Goal: Task Accomplishment & Management: Use online tool/utility

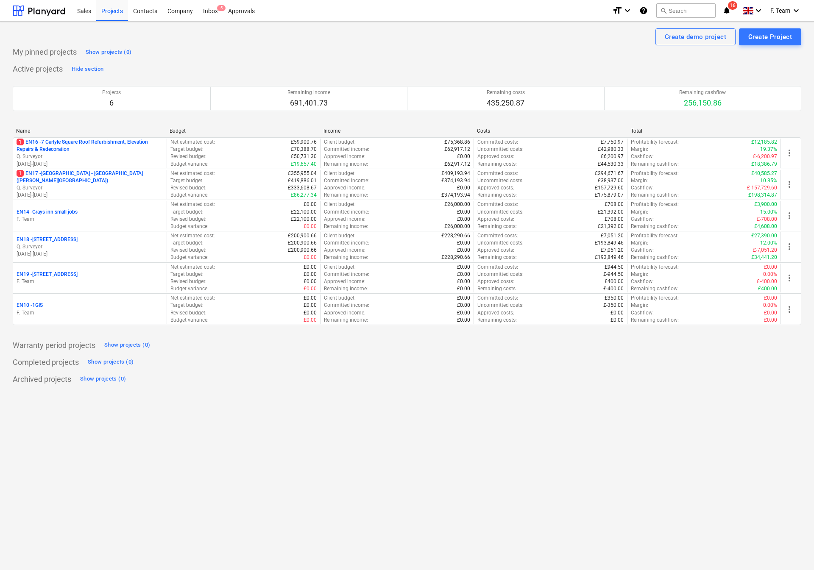
click at [493, 524] on div "Create demo project Create Project My pinned projects Show projects (0) Active …" at bounding box center [407, 296] width 814 height 548
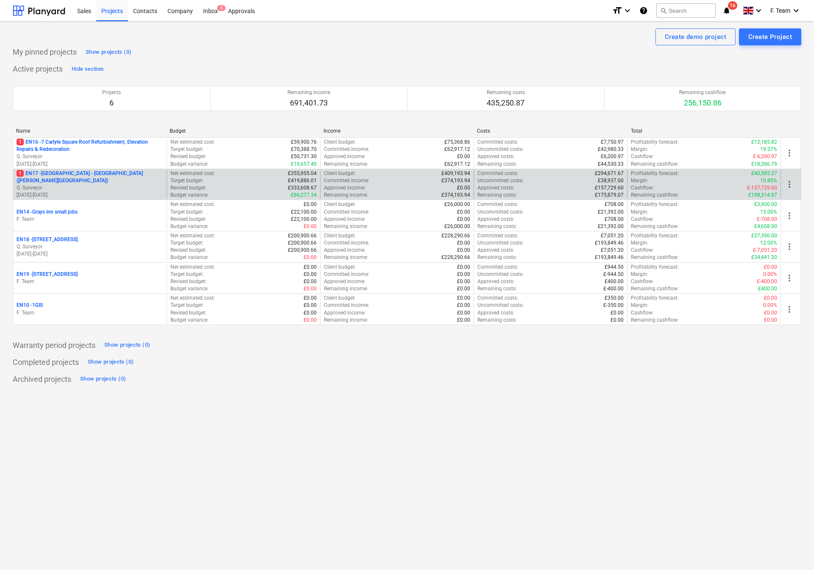
click at [64, 190] on p "Q. Surveyor" at bounding box center [90, 187] width 147 height 7
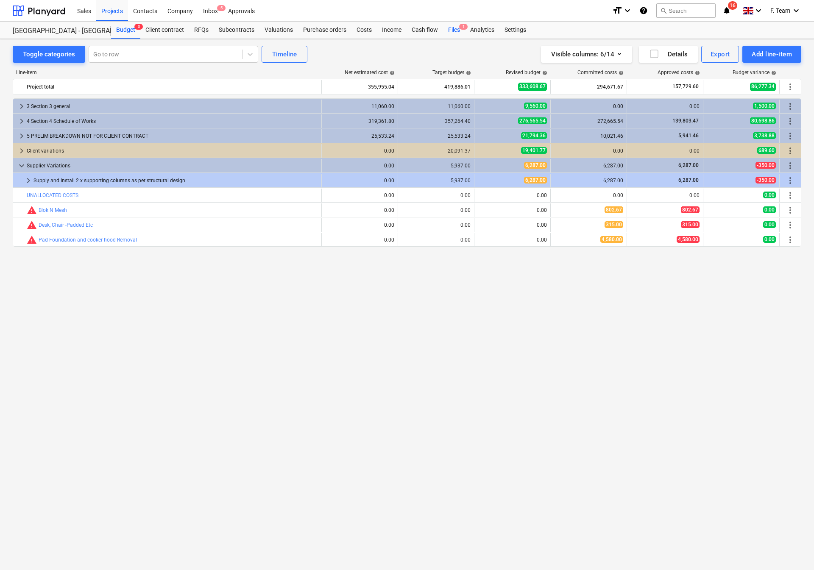
click at [448, 26] on div "Files 1" at bounding box center [454, 30] width 22 height 17
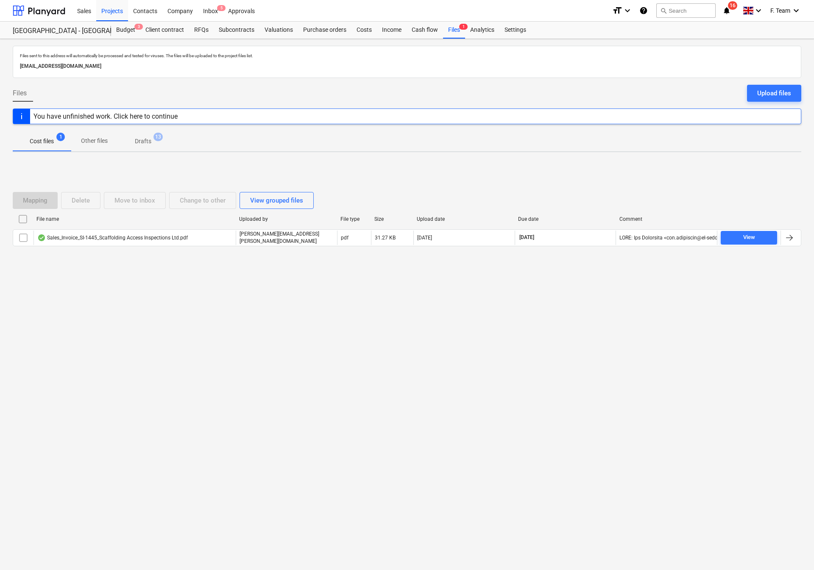
click at [276, 475] on div "Files sent to this address will automatically be processed and tested for virus…" at bounding box center [407, 304] width 814 height 531
click at [23, 16] on div at bounding box center [39, 10] width 53 height 21
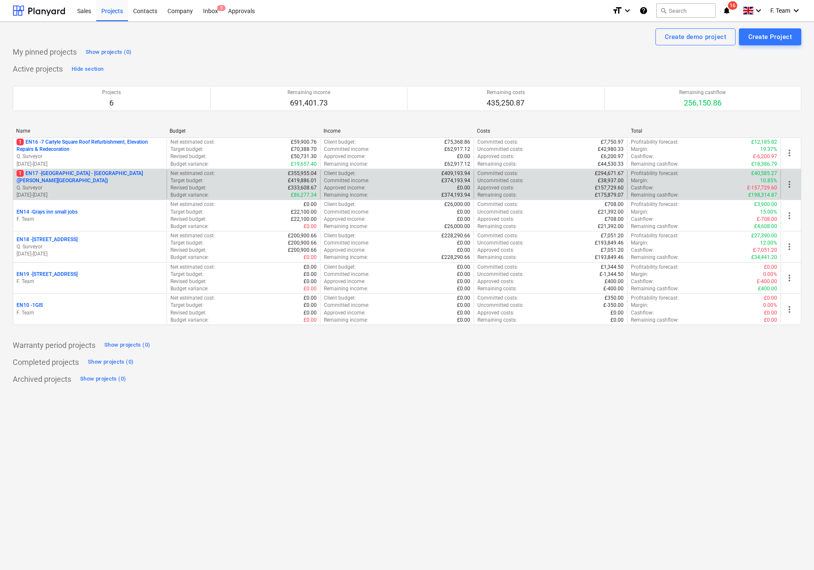
click at [98, 186] on p "Q. Surveyor" at bounding box center [90, 187] width 147 height 7
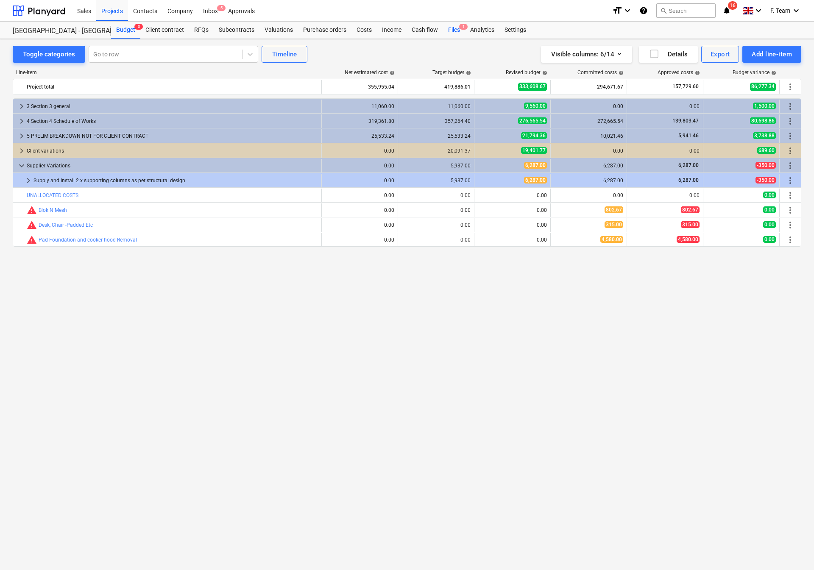
click at [450, 32] on div "Files 1" at bounding box center [454, 30] width 22 height 17
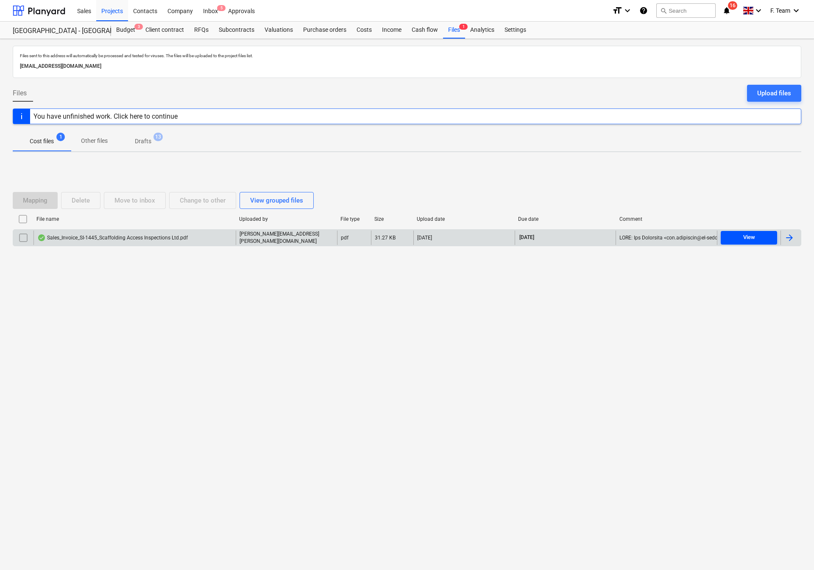
click at [756, 239] on span "View" at bounding box center [749, 238] width 50 height 10
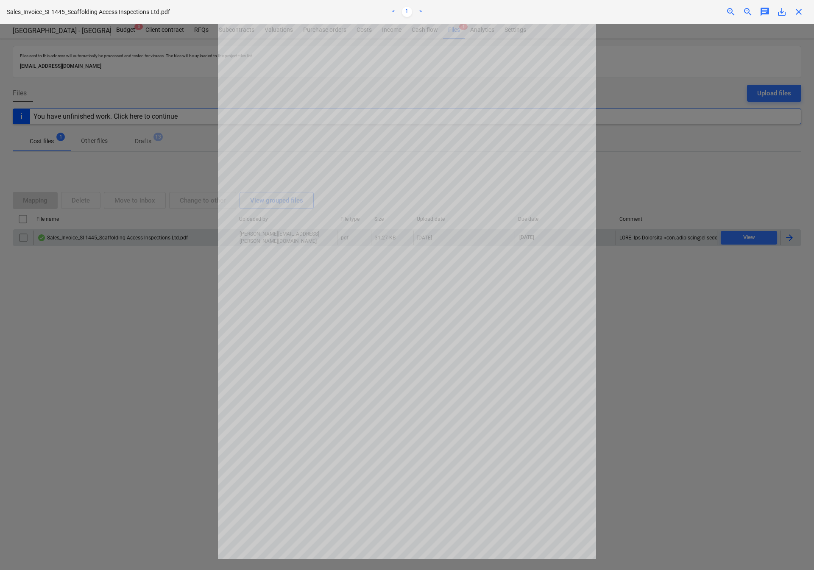
click at [691, 338] on div at bounding box center [407, 297] width 814 height 546
click at [92, 323] on div at bounding box center [407, 297] width 814 height 546
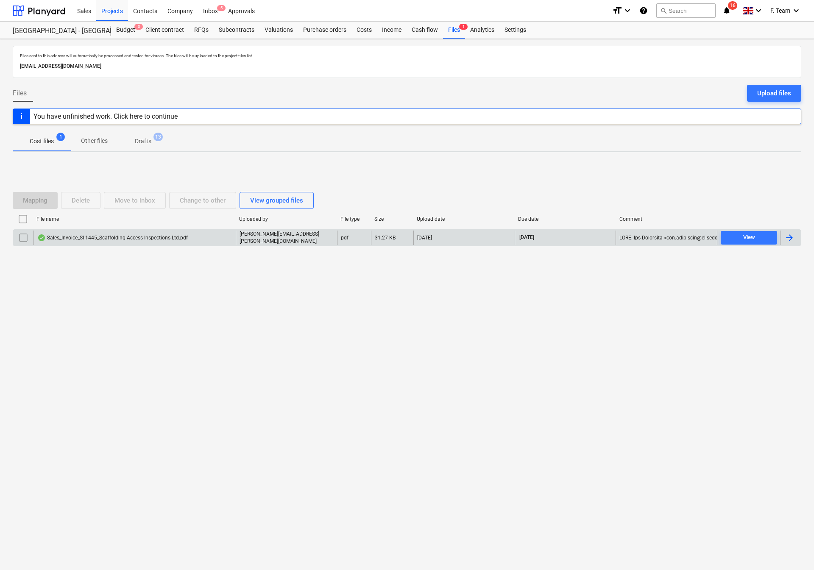
click at [729, 10] on icon "notifications" at bounding box center [726, 11] width 8 height 10
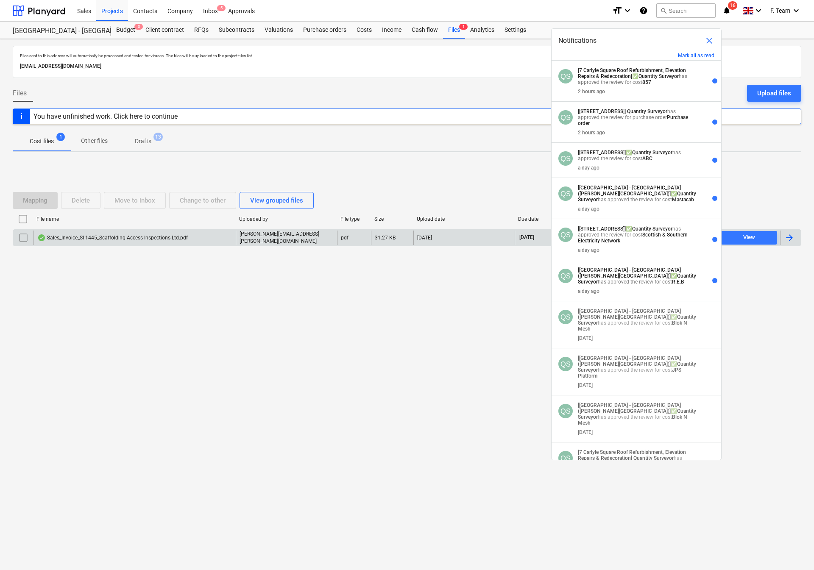
click at [196, 419] on div "Files sent to this address will automatically be processed and tested for virus…" at bounding box center [407, 304] width 814 height 531
